Goal: Check status: Check status

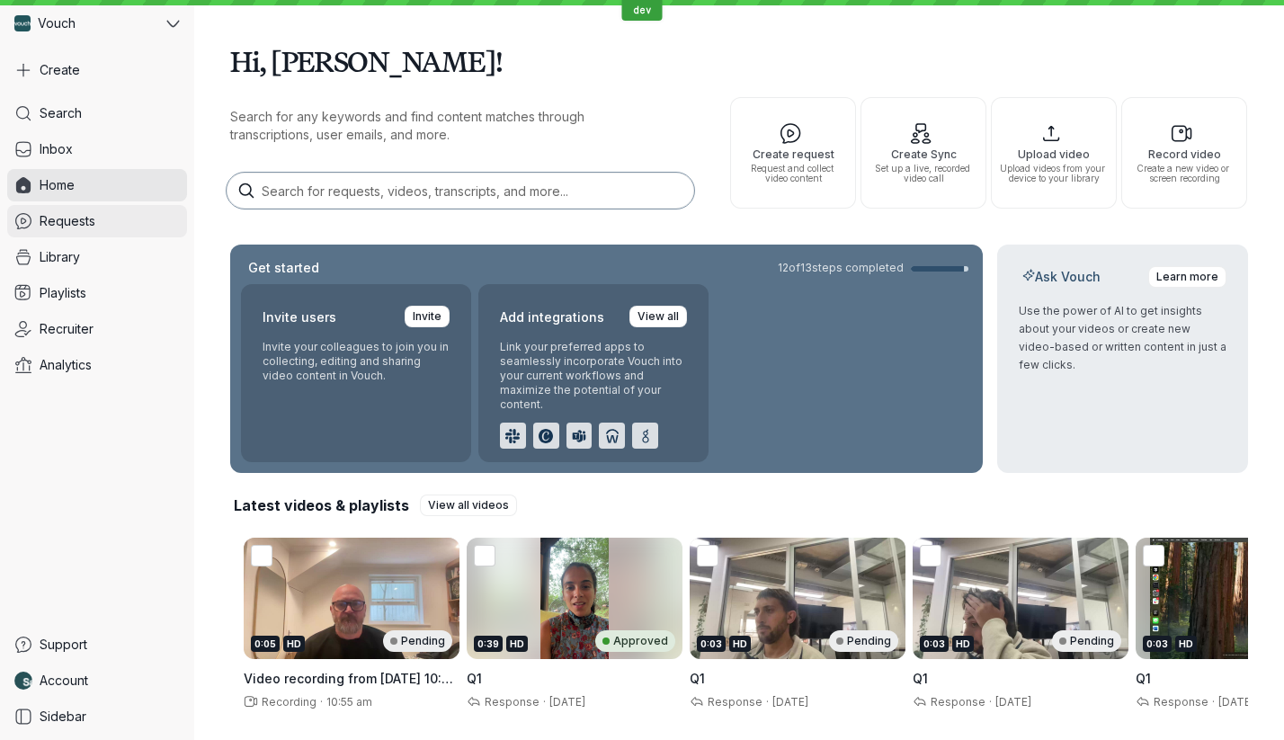
click at [135, 210] on link "Requests" at bounding box center [97, 221] width 180 height 32
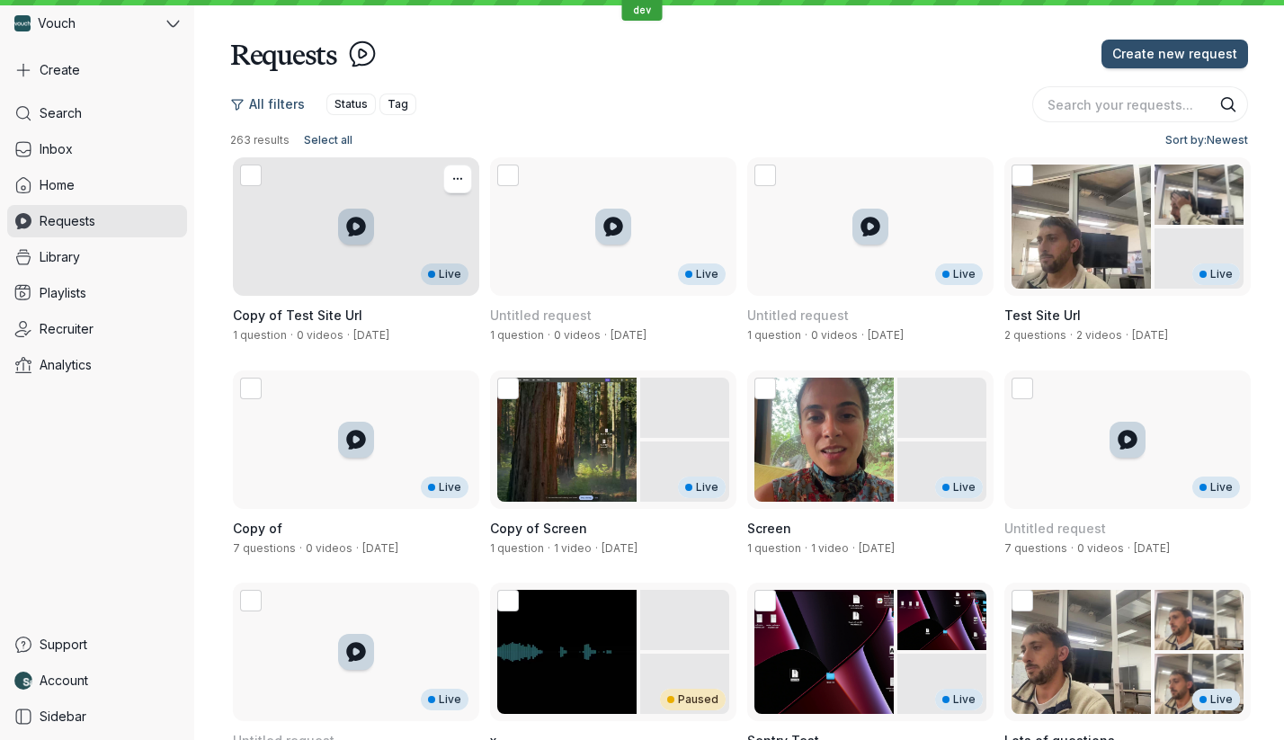
click at [334, 198] on div "Live" at bounding box center [356, 226] width 246 height 138
